Goal: Task Accomplishment & Management: Use online tool/utility

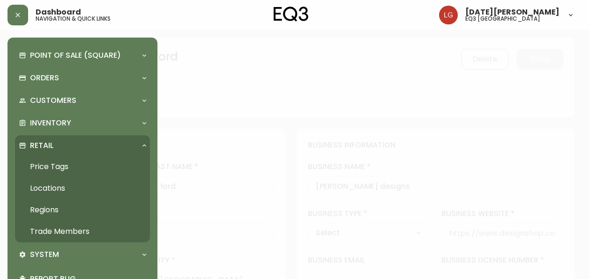
select select "BC"
select select "CA"
select select "CA_EN"
select select "Other"
select select "cjw10z96p001r6gs00juufhhe"
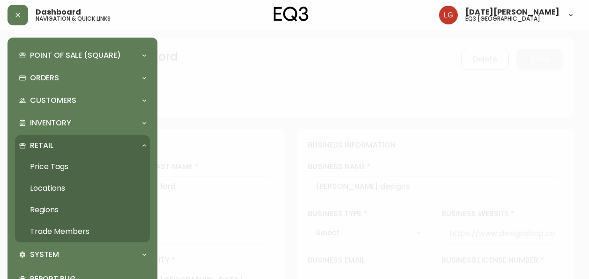
select select "false"
click at [68, 231] on link "Trade Members" at bounding box center [82, 231] width 135 height 22
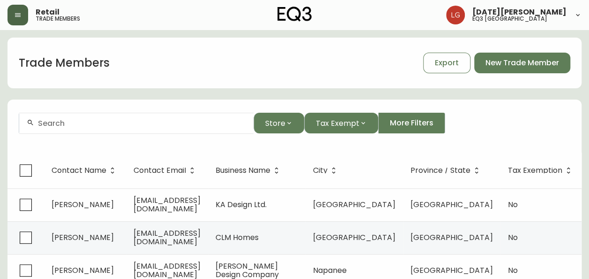
click at [21, 19] on button "button" at bounding box center [18, 15] width 21 height 21
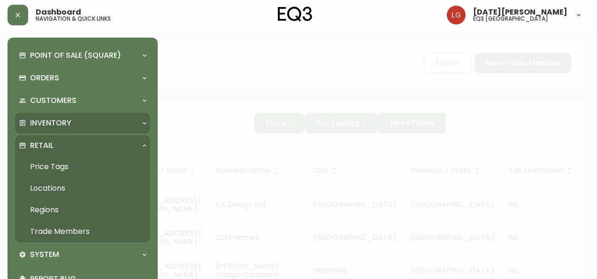
click at [59, 128] on p "Inventory" at bounding box center [50, 123] width 41 height 10
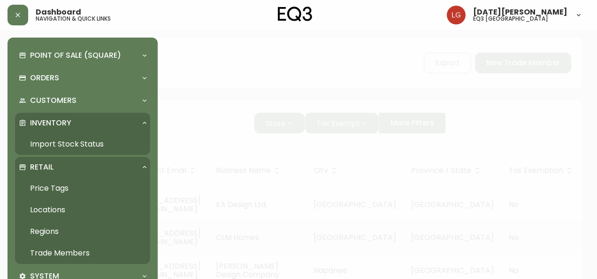
click at [63, 143] on link "Import Stock Status" at bounding box center [82, 144] width 135 height 22
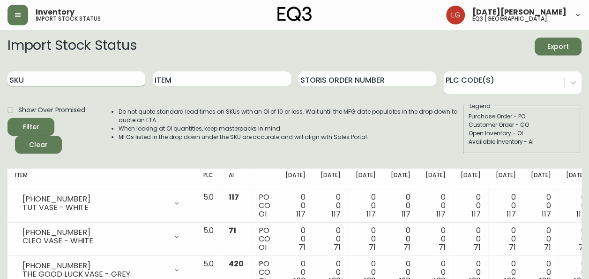
click at [89, 78] on input "SKU" at bounding box center [77, 78] width 138 height 15
paste input "[PHONE_NUMBER]"
type input "[PHONE_NUMBER]"
click at [8, 118] on button "Filter" at bounding box center [31, 127] width 47 height 18
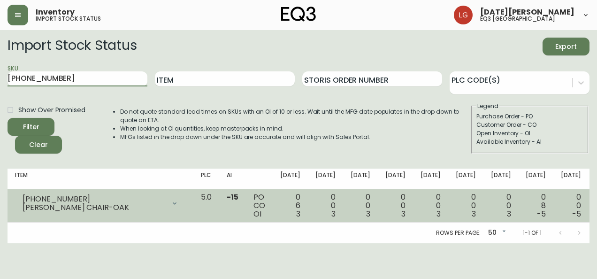
click at [171, 205] on icon at bounding box center [175, 203] width 8 height 8
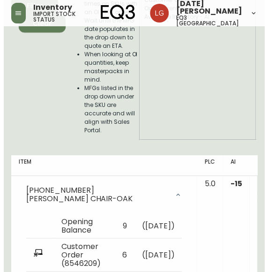
scroll to position [35, 0]
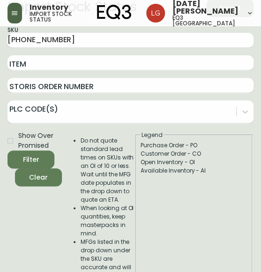
click at [18, 12] on icon "button" at bounding box center [15, 13] width 8 height 8
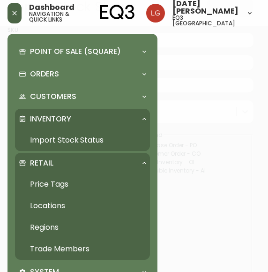
scroll to position [35, 0]
click at [64, 245] on link "Trade Members" at bounding box center [82, 249] width 135 height 22
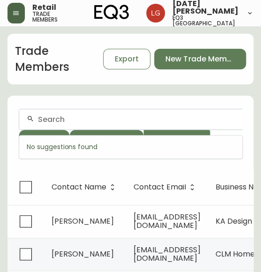
click at [78, 117] on input "text" at bounding box center [136, 119] width 197 height 9
paste input "Studio-593"
click at [98, 117] on input "Studio-593" at bounding box center [136, 119] width 197 height 9
click at [68, 118] on input "Studio-593" at bounding box center [136, 119] width 197 height 9
type input "Studio 593"
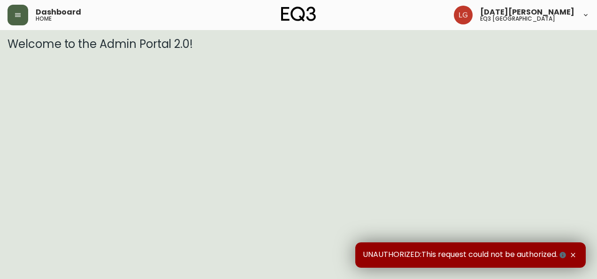
click at [13, 15] on button "button" at bounding box center [18, 15] width 21 height 21
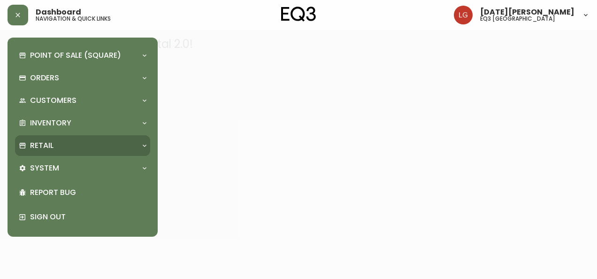
click at [60, 149] on div "Retail" at bounding box center [78, 145] width 118 height 10
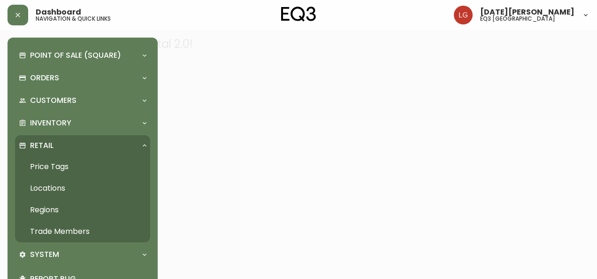
click at [68, 229] on link "Trade Members" at bounding box center [82, 231] width 135 height 22
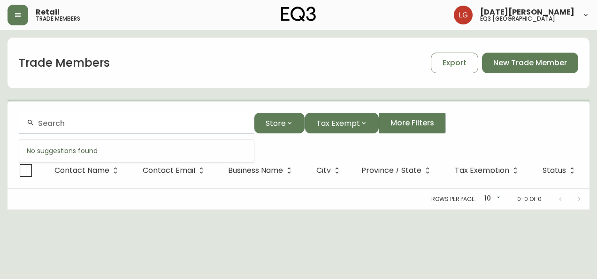
click at [98, 121] on input "text" at bounding box center [142, 123] width 208 height 9
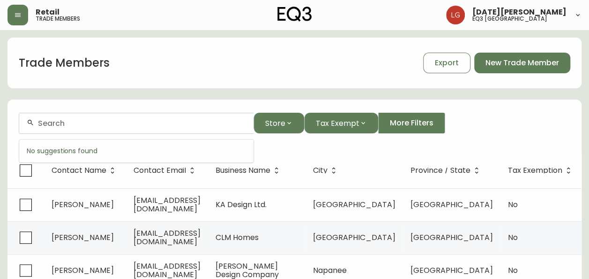
paste input "Studio-593."
click at [65, 123] on input "Studio-593." at bounding box center [142, 123] width 208 height 9
click at [89, 123] on input "Studio 593." at bounding box center [142, 123] width 208 height 9
click at [66, 121] on input "Studio 593" at bounding box center [142, 123] width 208 height 9
drag, startPoint x: 65, startPoint y: 121, endPoint x: -2, endPoint y: 120, distance: 66.6
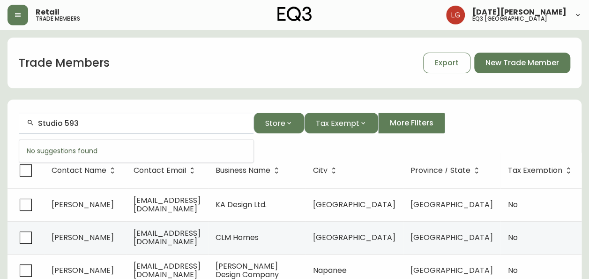
click at [0, 120] on html "Retail trade members Lucia Guzman eq3 vancouver Trade Members Export New Trade …" at bounding box center [294, 273] width 589 height 547
type input "593"
click at [22, 17] on button "button" at bounding box center [18, 15] width 21 height 21
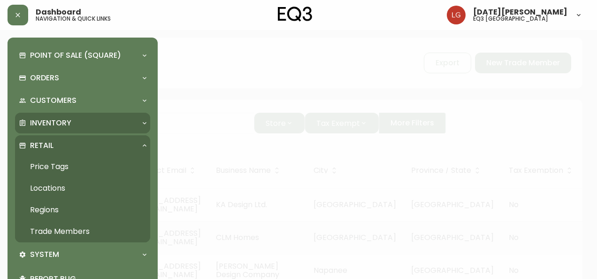
click at [60, 122] on p "Inventory" at bounding box center [50, 123] width 41 height 10
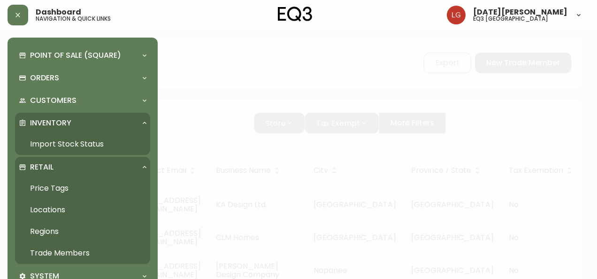
click at [63, 144] on link "Import Stock Status" at bounding box center [82, 144] width 135 height 22
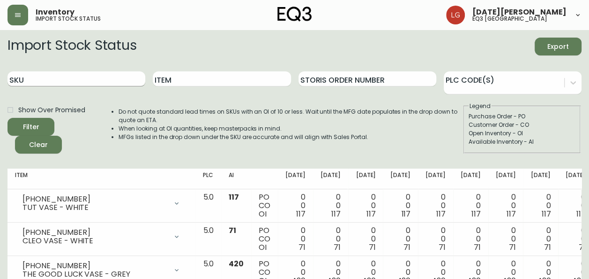
click at [76, 82] on input "SKU" at bounding box center [77, 78] width 138 height 15
paste input "3020-423-32-A"
click at [8, 118] on button "Filter" at bounding box center [31, 127] width 47 height 18
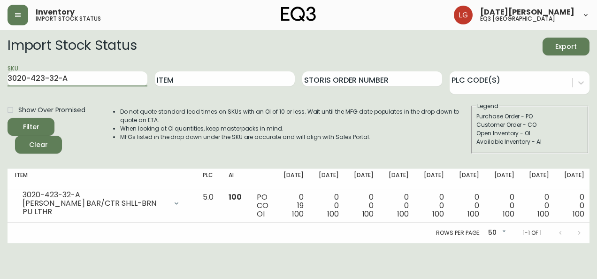
drag, startPoint x: 85, startPoint y: 82, endPoint x: -2, endPoint y: 78, distance: 87.3
click at [0, 78] on html "Inventory import stock status Lucia Guzman eq3 vancouver Import Stock Status Ex…" at bounding box center [298, 121] width 597 height 243
paste input "4-B"
click at [8, 118] on button "Filter" at bounding box center [31, 127] width 47 height 18
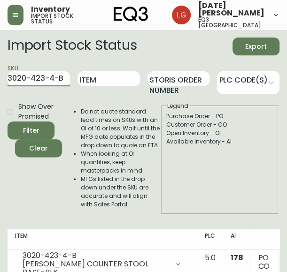
drag, startPoint x: 63, startPoint y: 79, endPoint x: -51, endPoint y: 78, distance: 114.0
click at [0, 78] on html "Inventory import stock status Lucia Guzman eq3 vancouver Import Stock Status Ex…" at bounding box center [143, 152] width 287 height 304
paste input "7130-435-16"
click at [8, 121] on button "Filter" at bounding box center [31, 130] width 47 height 18
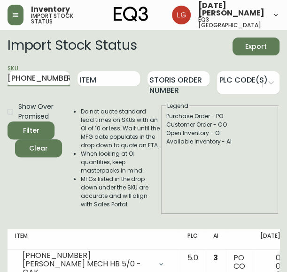
scroll to position [39, 0]
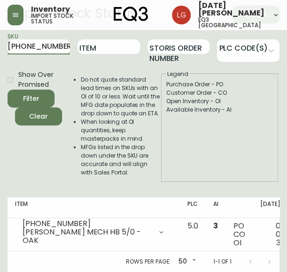
drag, startPoint x: 57, startPoint y: 40, endPoint x: -35, endPoint y: 30, distance: 92.4
click at [0, 30] on html "Inventory import stock status Lucia Guzman eq3 vancouver Import Stock Status Ex…" at bounding box center [143, 120] width 287 height 304
paste input "7130-45"
click at [8, 90] on button "Filter" at bounding box center [31, 99] width 47 height 18
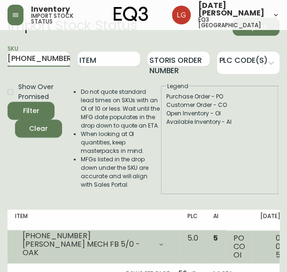
scroll to position [39, 0]
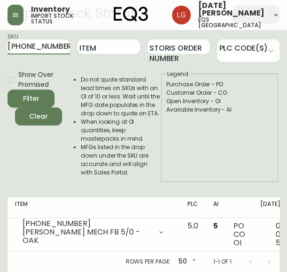
drag, startPoint x: 62, startPoint y: 38, endPoint x: -17, endPoint y: 35, distance: 78.9
click at [0, 35] on html "Inventory import stock status Lucia Guzman eq3 vancouver Import Stock Status Ex…" at bounding box center [143, 120] width 287 height 304
paste input "65-16"
click at [8, 90] on button "Filter" at bounding box center [31, 99] width 47 height 18
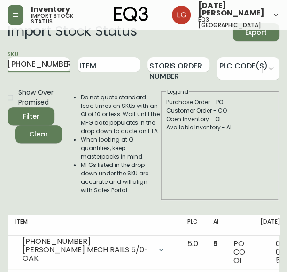
scroll to position [39, 0]
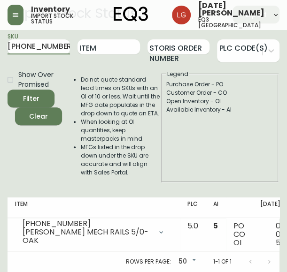
drag, startPoint x: 64, startPoint y: 38, endPoint x: -59, endPoint y: 26, distance: 123.4
click at [0, 26] on html "Inventory import stock status Lucia Guzman eq3 vancouver Import Stock Status Ex…" at bounding box center [143, 120] width 287 height 304
paste input "3050-453-1"
type input "3050-453-1"
click at [8, 90] on button "Filter" at bounding box center [31, 99] width 47 height 18
